Goal: Task Accomplishment & Management: Use online tool/utility

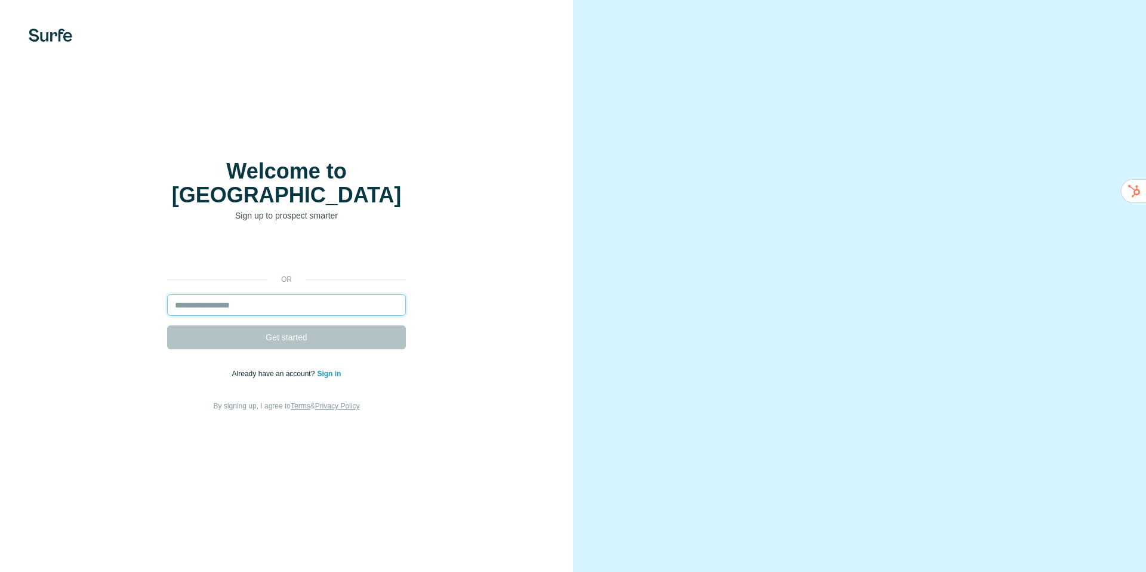
click at [207, 298] on input "email" at bounding box center [286, 304] width 239 height 21
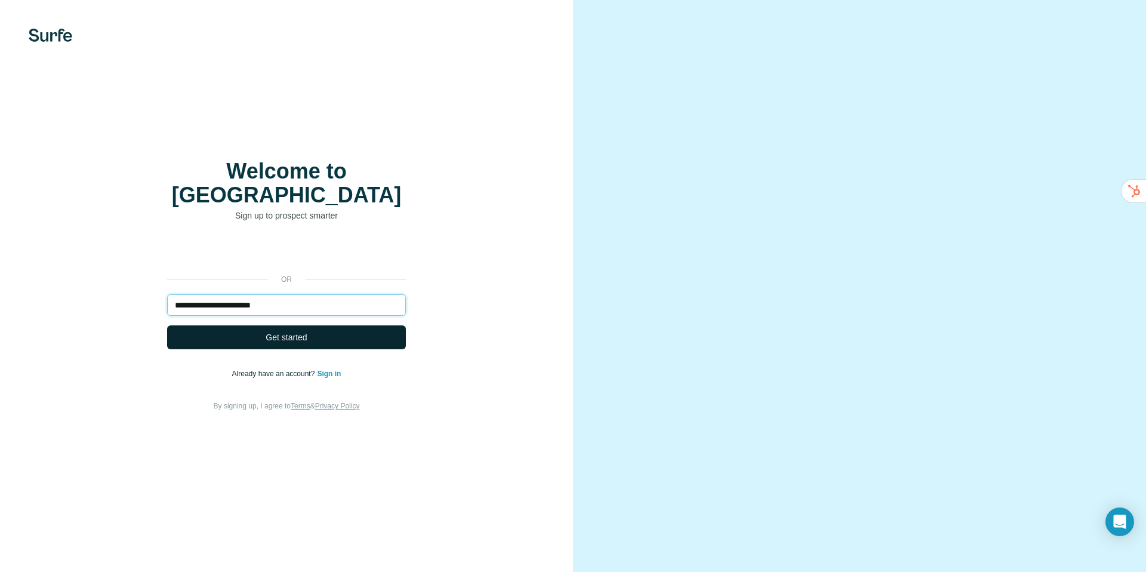
type input "**********"
click at [293, 331] on span "Get started" at bounding box center [286, 337] width 41 height 12
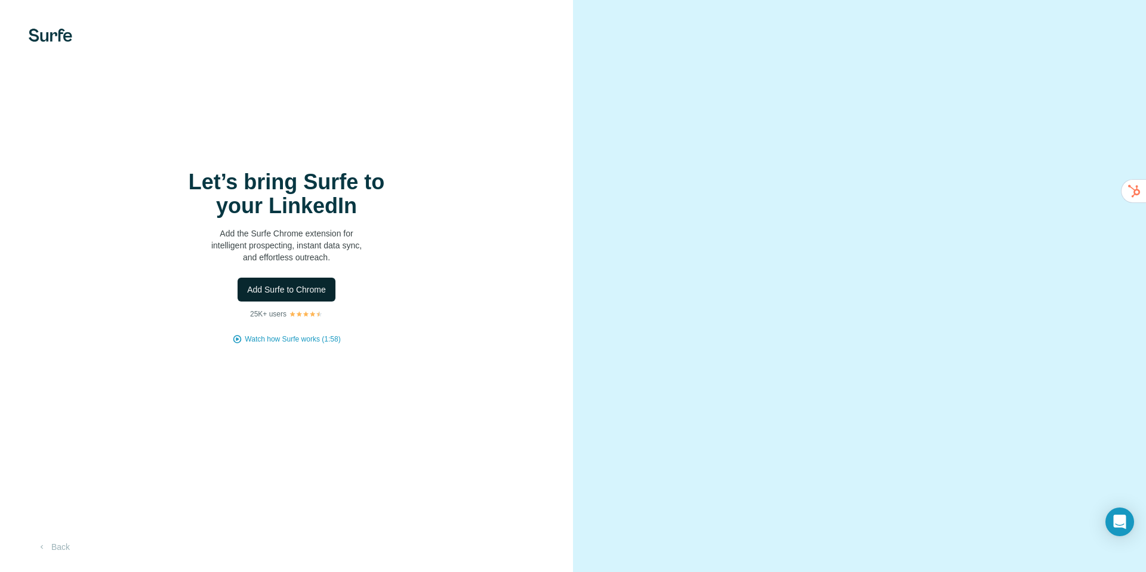
click at [293, 293] on span "Add Surfe to Chrome" at bounding box center [286, 290] width 79 height 12
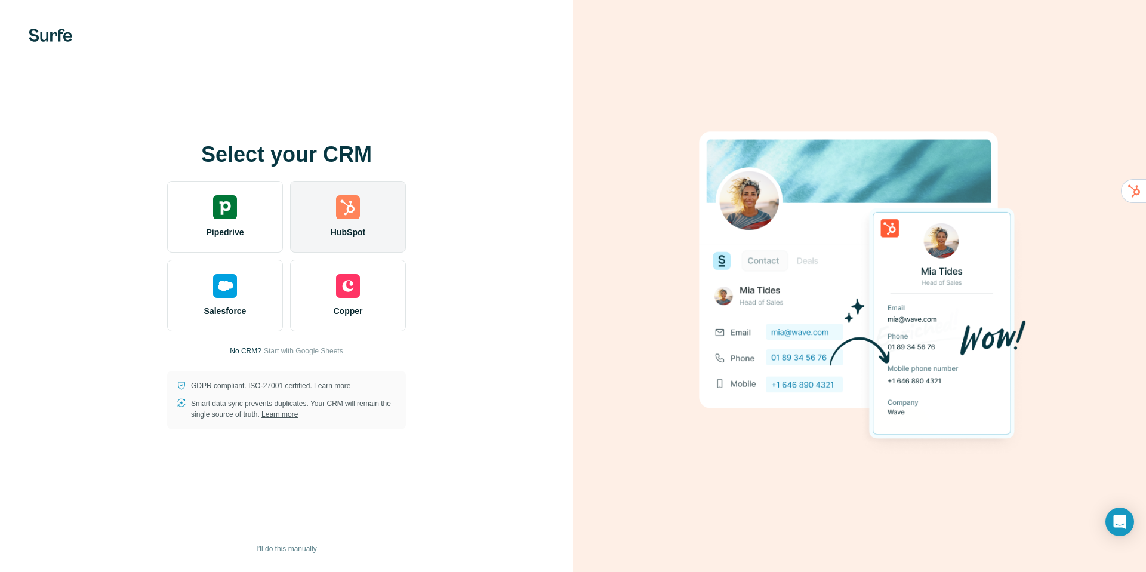
click at [357, 219] on div "HubSpot" at bounding box center [348, 217] width 116 height 72
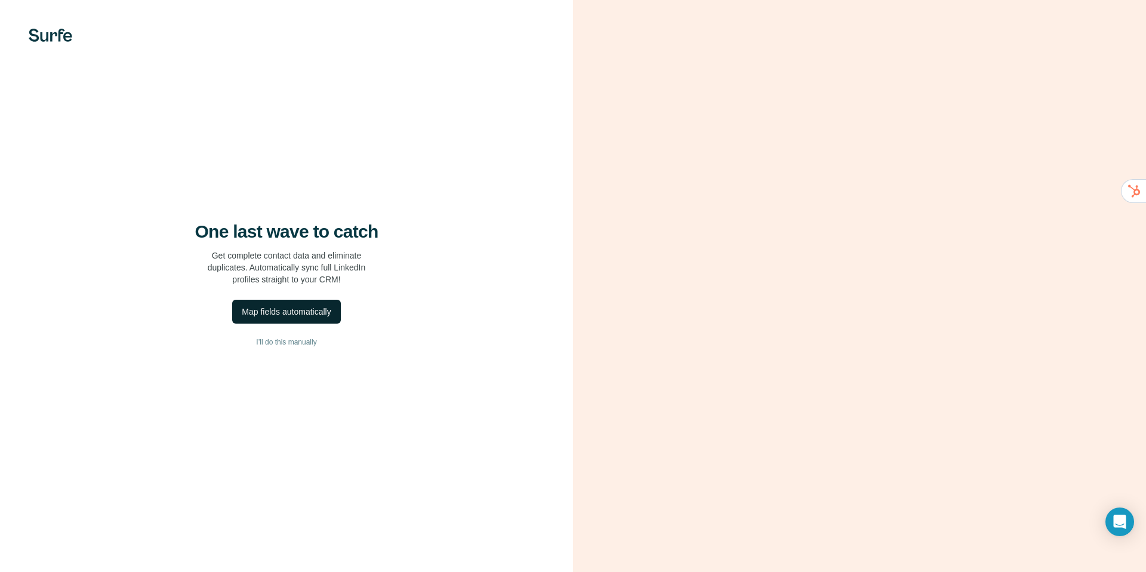
click at [273, 315] on div "Map fields automatically" at bounding box center [286, 312] width 89 height 12
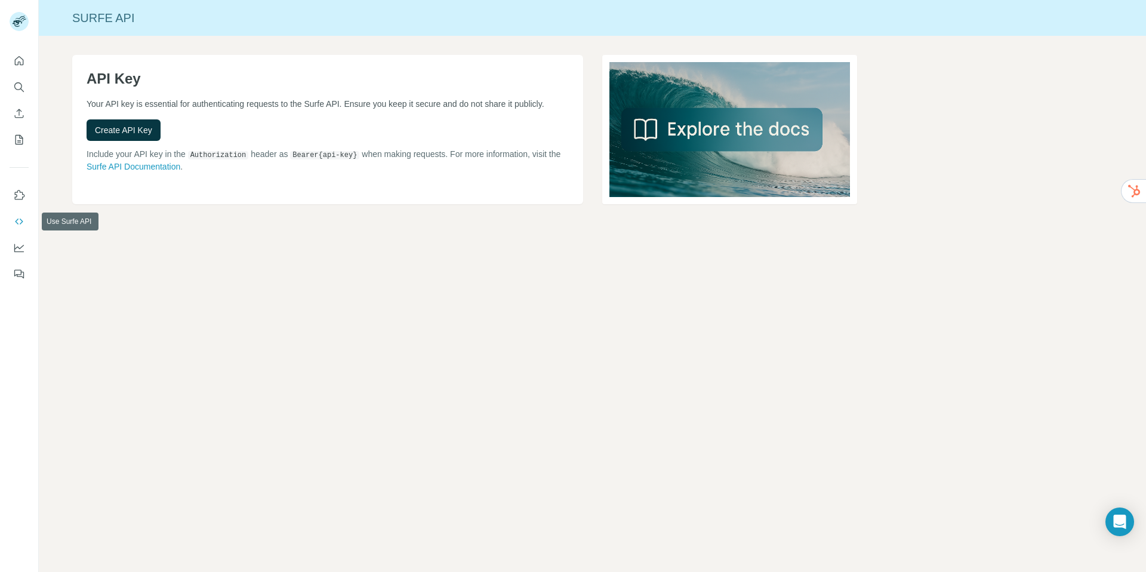
click at [17, 221] on icon "Use Surfe API" at bounding box center [19, 222] width 12 height 12
click at [21, 224] on icon "Use Surfe API" at bounding box center [19, 222] width 12 height 12
click at [21, 245] on icon "Dashboard" at bounding box center [19, 248] width 12 height 12
